Goal: Browse casually

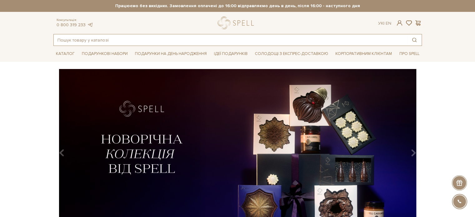
click at [127, 40] on input "text" at bounding box center [230, 39] width 353 height 11
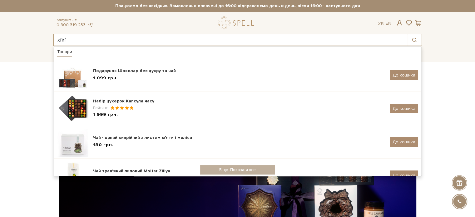
type input "xfirf"
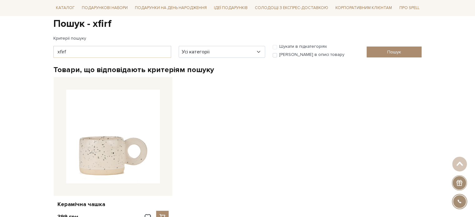
scroll to position [62, 0]
click at [216, 48] on select "Усі категорії акція Без категорії Бокси - для головної сторінки Вся продукція […" at bounding box center [222, 52] width 86 height 12
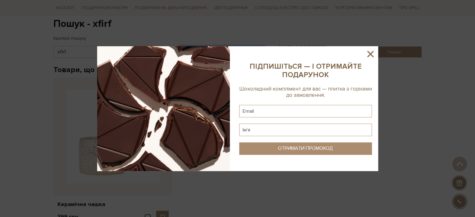
select select "79"
click at [179, 46] on select "Усі категорії акція Без категорії Бокси - для головної сторінки Вся продукція 1…" at bounding box center [222, 52] width 86 height 12
click at [371, 55] on icon at bounding box center [370, 54] width 6 height 6
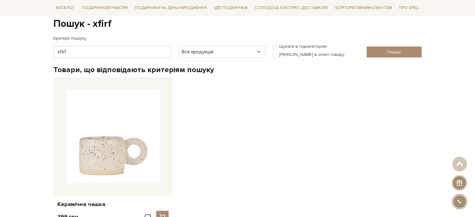
click at [288, 53] on label "Шукати в описі товару" at bounding box center [311, 55] width 65 height 6
click at [277, 53] on input "Шукати в описі товару" at bounding box center [275, 55] width 4 height 4
checkbox input "true"
click at [382, 52] on input "Пошук" at bounding box center [394, 52] width 55 height 11
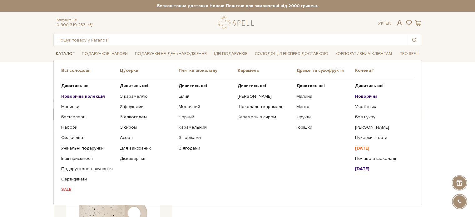
click at [61, 52] on link "Каталог" at bounding box center [65, 54] width 24 height 10
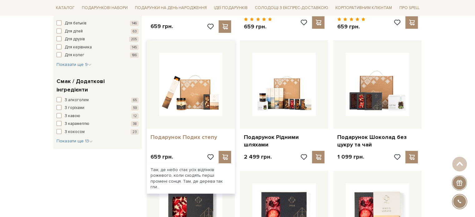
scroll to position [219, 0]
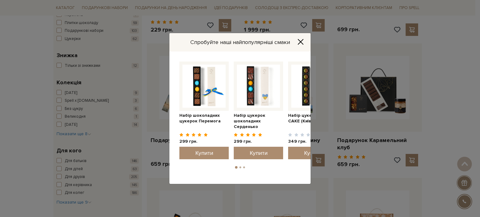
click at [302, 40] on icon "Close" at bounding box center [300, 41] width 5 height 5
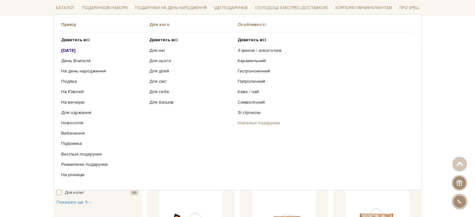
click at [256, 121] on link "Унікальні подарунки" at bounding box center [324, 123] width 172 height 6
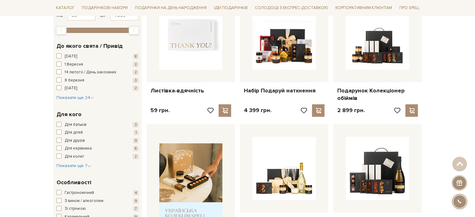
scroll to position [125, 0]
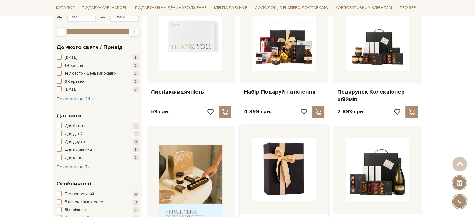
click at [292, 160] on img at bounding box center [283, 169] width 63 height 63
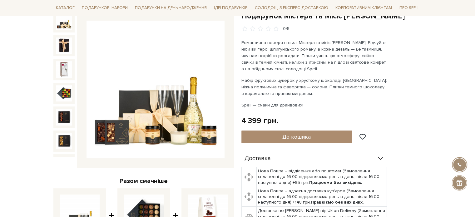
scroll to position [62, 0]
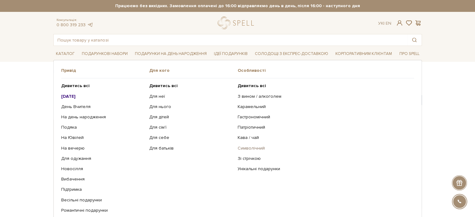
click at [248, 147] on link "Символічний" at bounding box center [324, 148] width 172 height 6
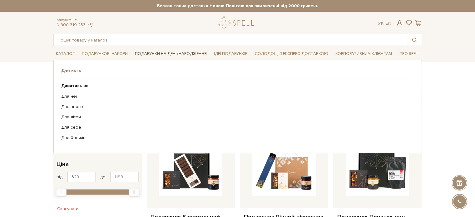
click at [161, 51] on link "Подарунки на День народження" at bounding box center [170, 54] width 77 height 10
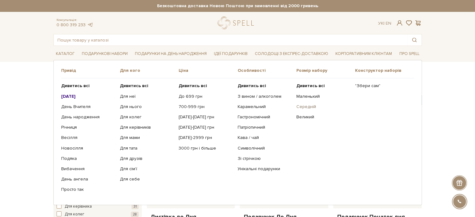
click at [307, 106] on link "Середній" at bounding box center [323, 107] width 54 height 6
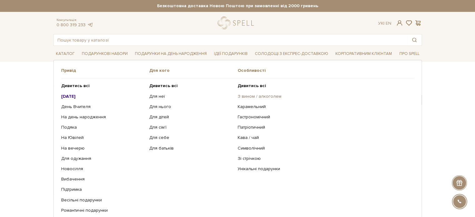
click at [254, 95] on link "З вином / алкоголем" at bounding box center [324, 97] width 172 height 6
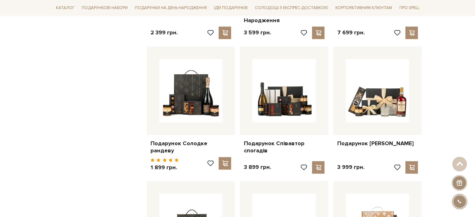
scroll to position [468, 0]
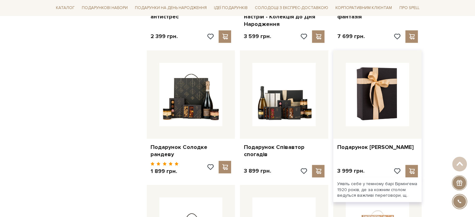
click at [380, 105] on img at bounding box center [377, 94] width 63 height 63
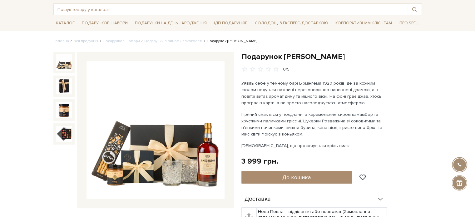
scroll to position [31, 0]
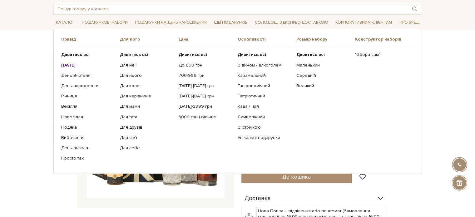
click at [75, 64] on b "[DATE]" at bounding box center [68, 64] width 14 height 5
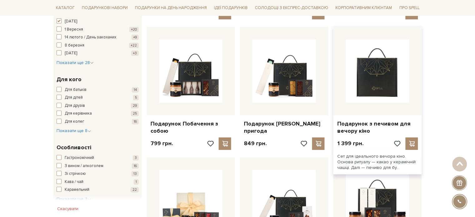
scroll to position [219, 0]
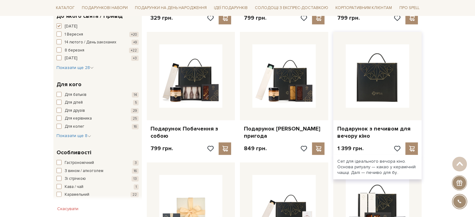
click at [381, 88] on img at bounding box center [377, 75] width 63 height 63
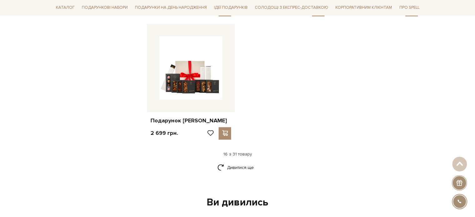
scroll to position [749, 0]
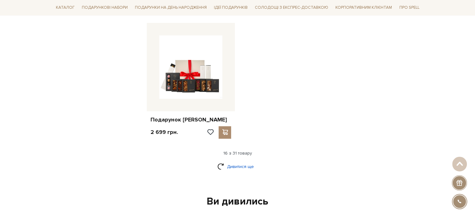
click at [239, 165] on link "Дивитися ще" at bounding box center [237, 166] width 41 height 11
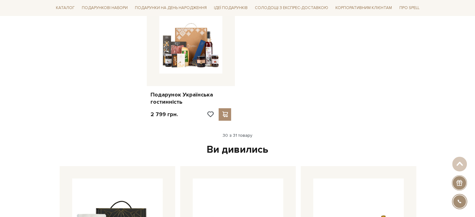
scroll to position [1436, 0]
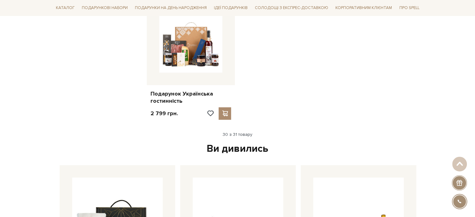
click at [234, 132] on div "30 з 31 товару" at bounding box center [237, 135] width 373 height 6
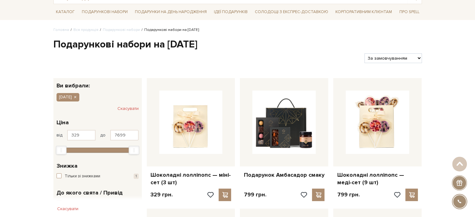
scroll to position [31, 0]
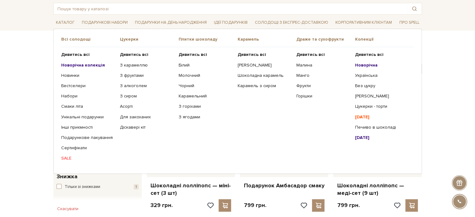
click at [75, 65] on b "Новорічна колекція" at bounding box center [83, 64] width 44 height 5
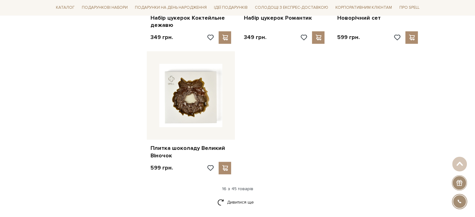
scroll to position [749, 0]
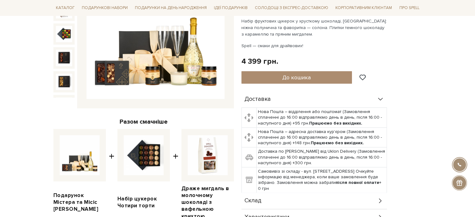
scroll to position [156, 0]
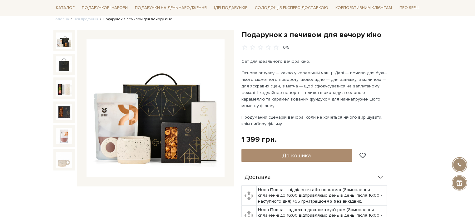
scroll to position [62, 0]
